Goal: Find contact information: Find contact information

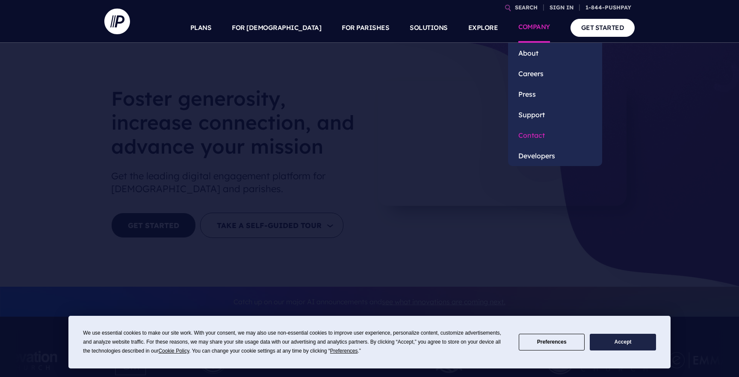
click at [522, 133] on link "Contact" at bounding box center [555, 135] width 94 height 21
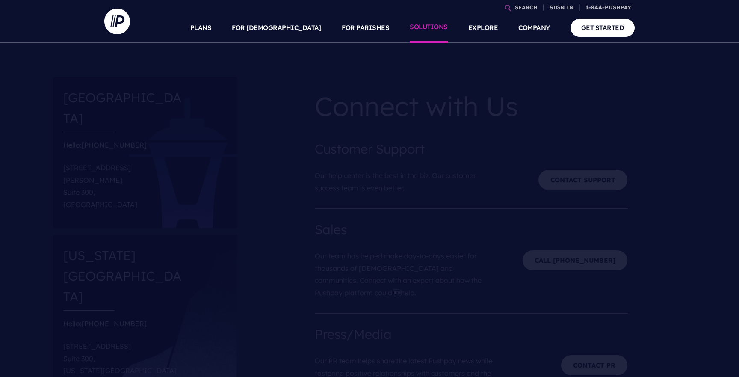
click at [430, 28] on link "SOLUTIONS" at bounding box center [429, 28] width 38 height 30
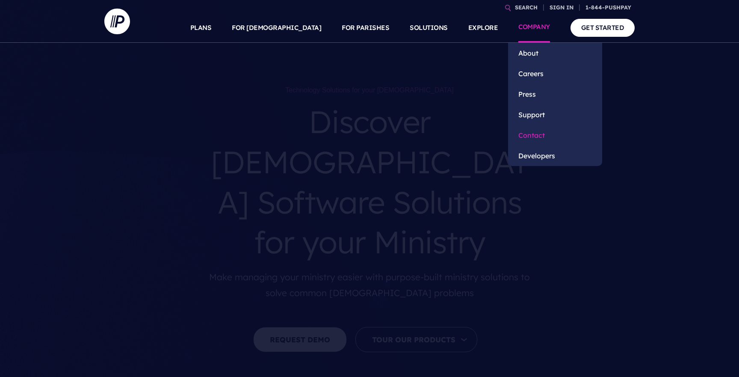
click at [532, 134] on link "Contact" at bounding box center [555, 135] width 94 height 21
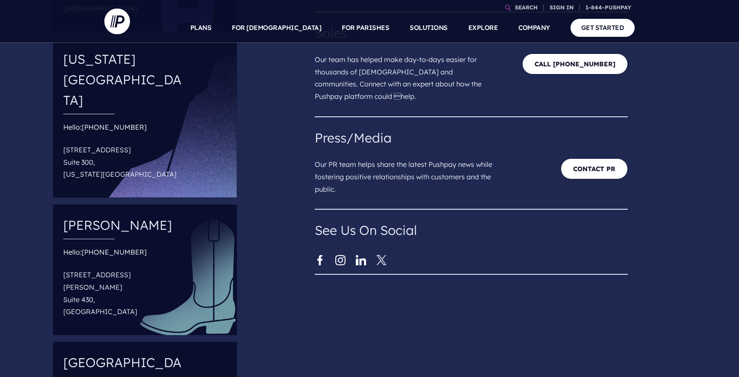
scroll to position [223, 0]
